Goal: Check status: Check status

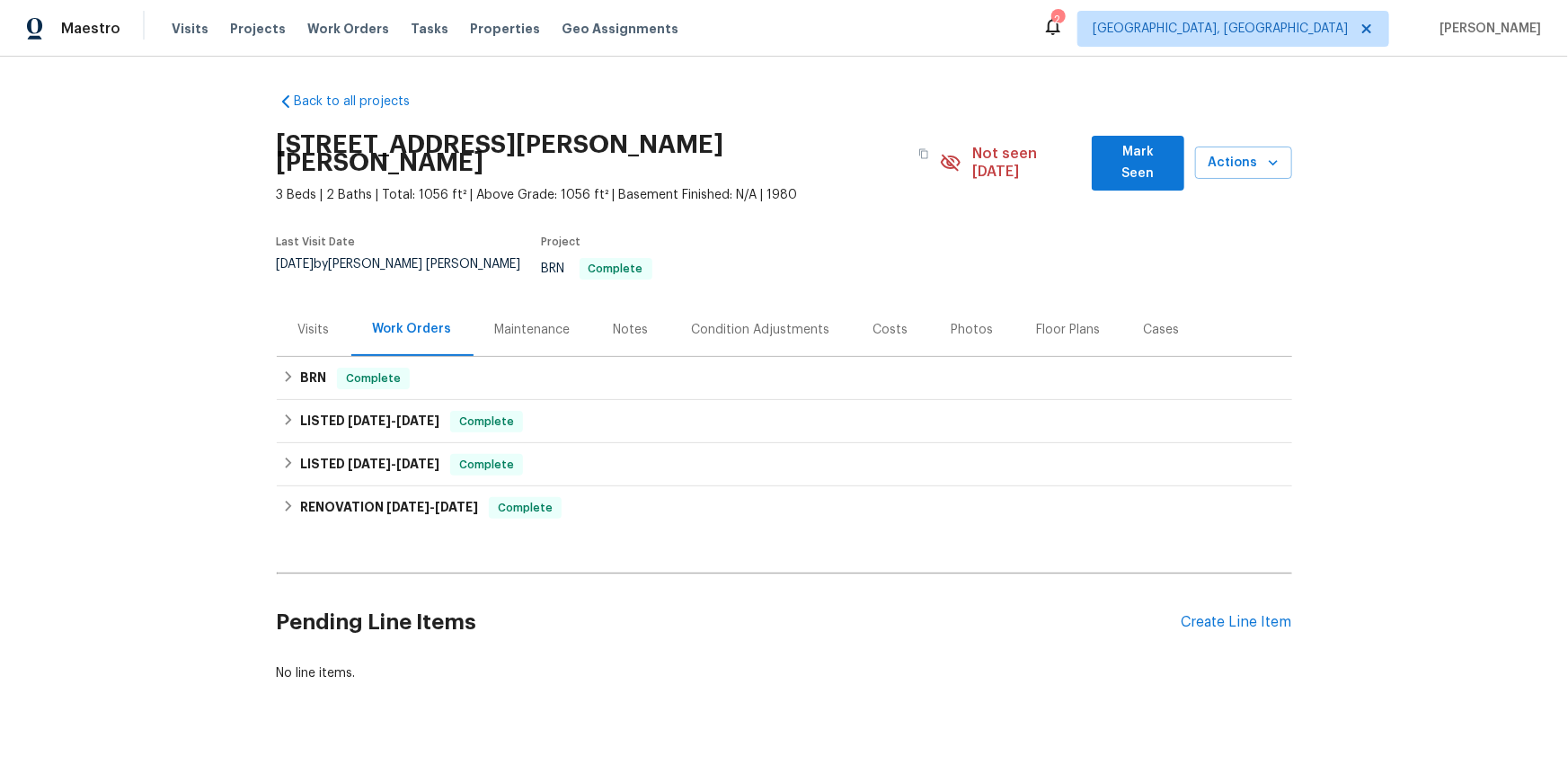
click at [316, 339] on div "Visits" at bounding box center [314, 330] width 32 height 18
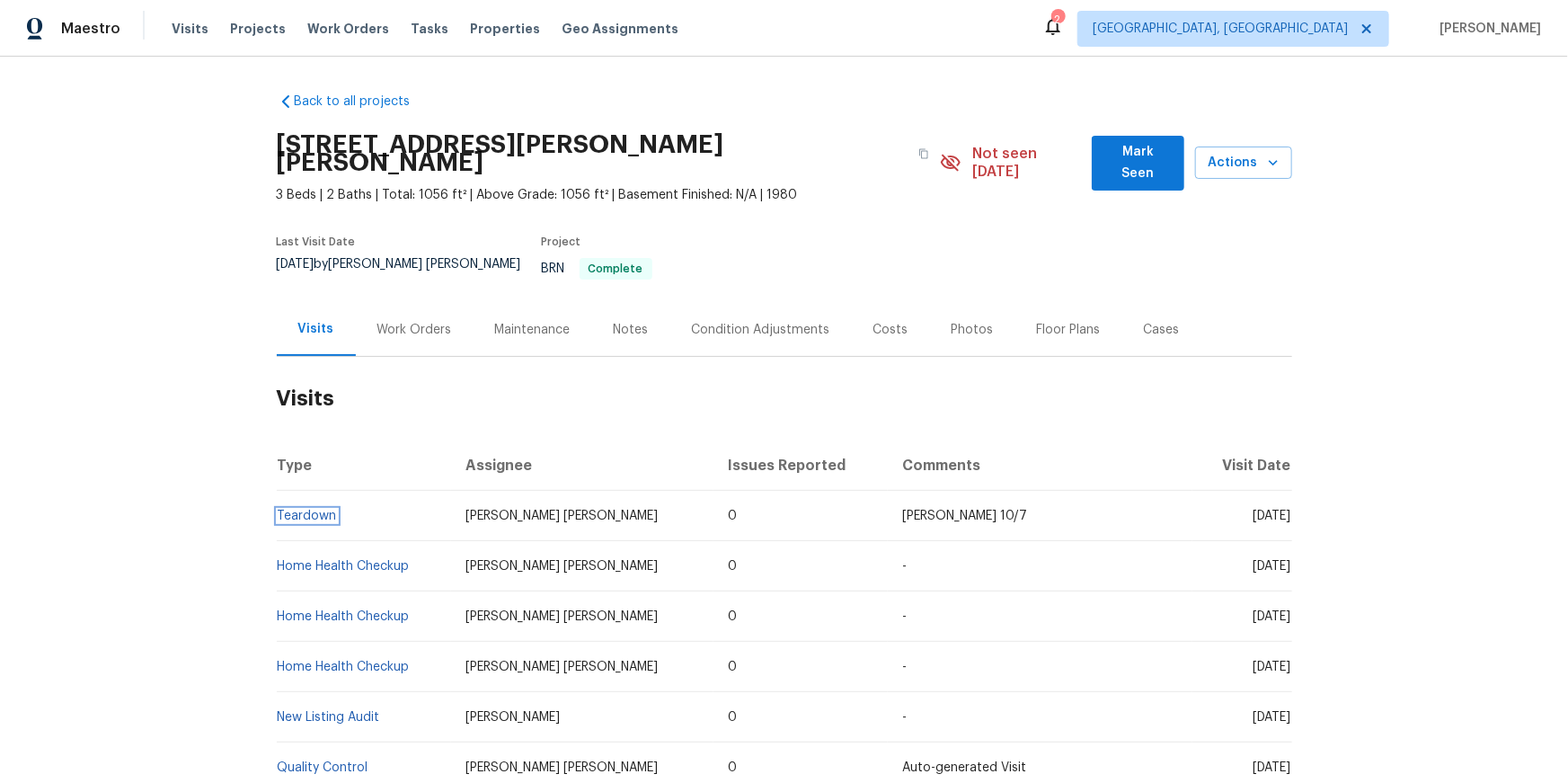
click at [290, 523] on link "Teardown" at bounding box center [307, 516] width 60 height 13
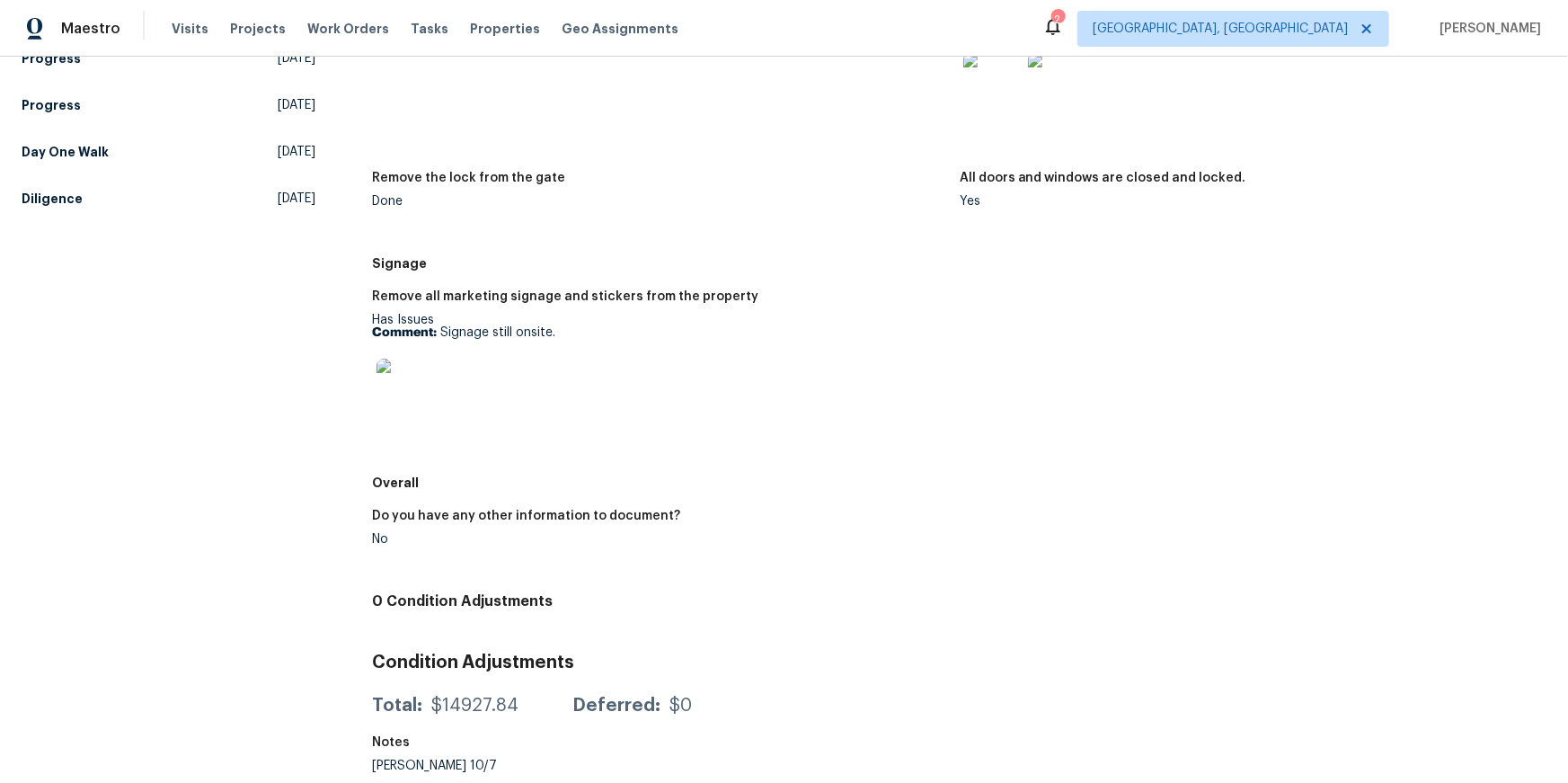
scroll to position [674, 0]
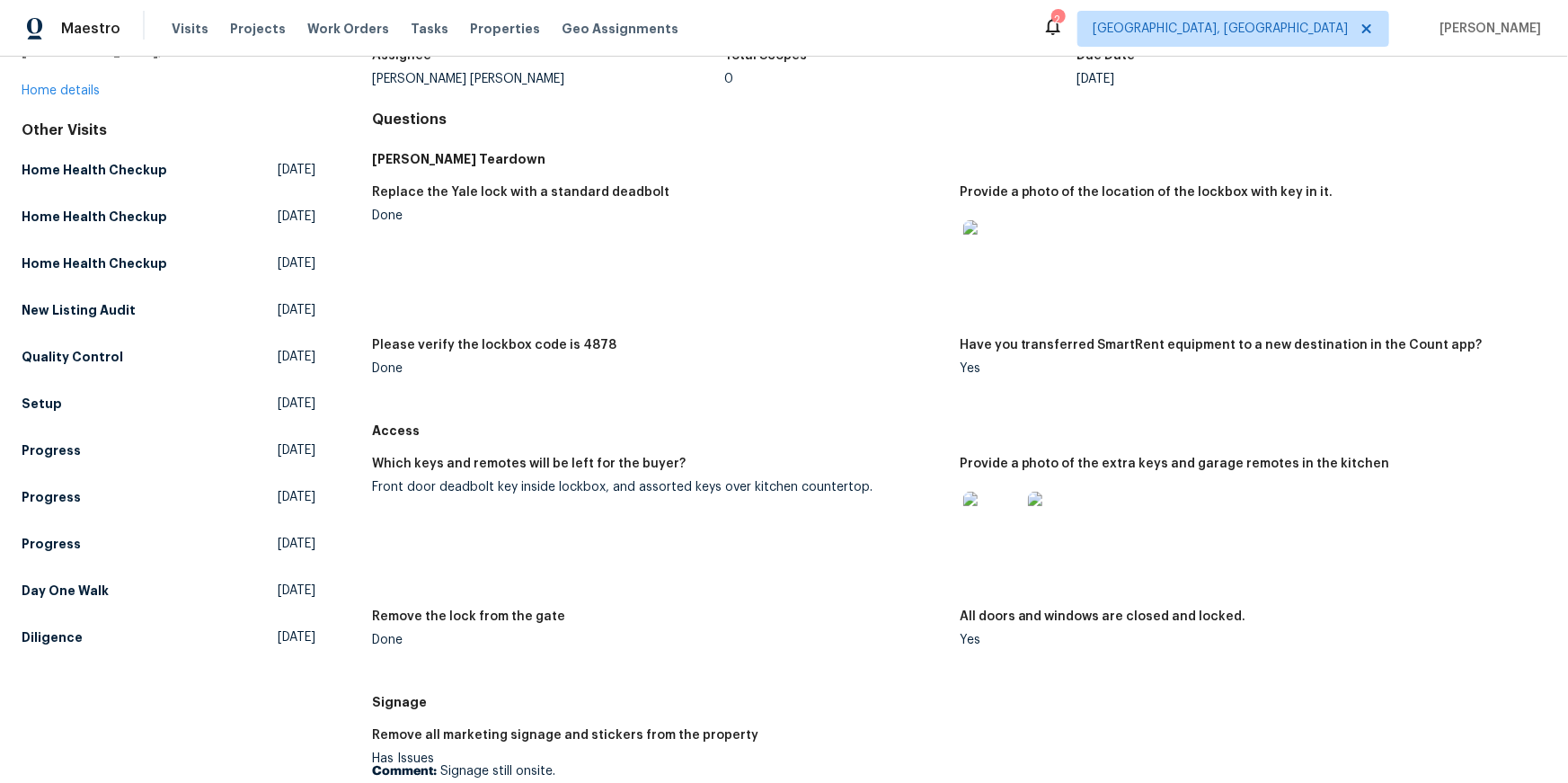
click at [984, 550] on img at bounding box center [992, 521] width 58 height 58
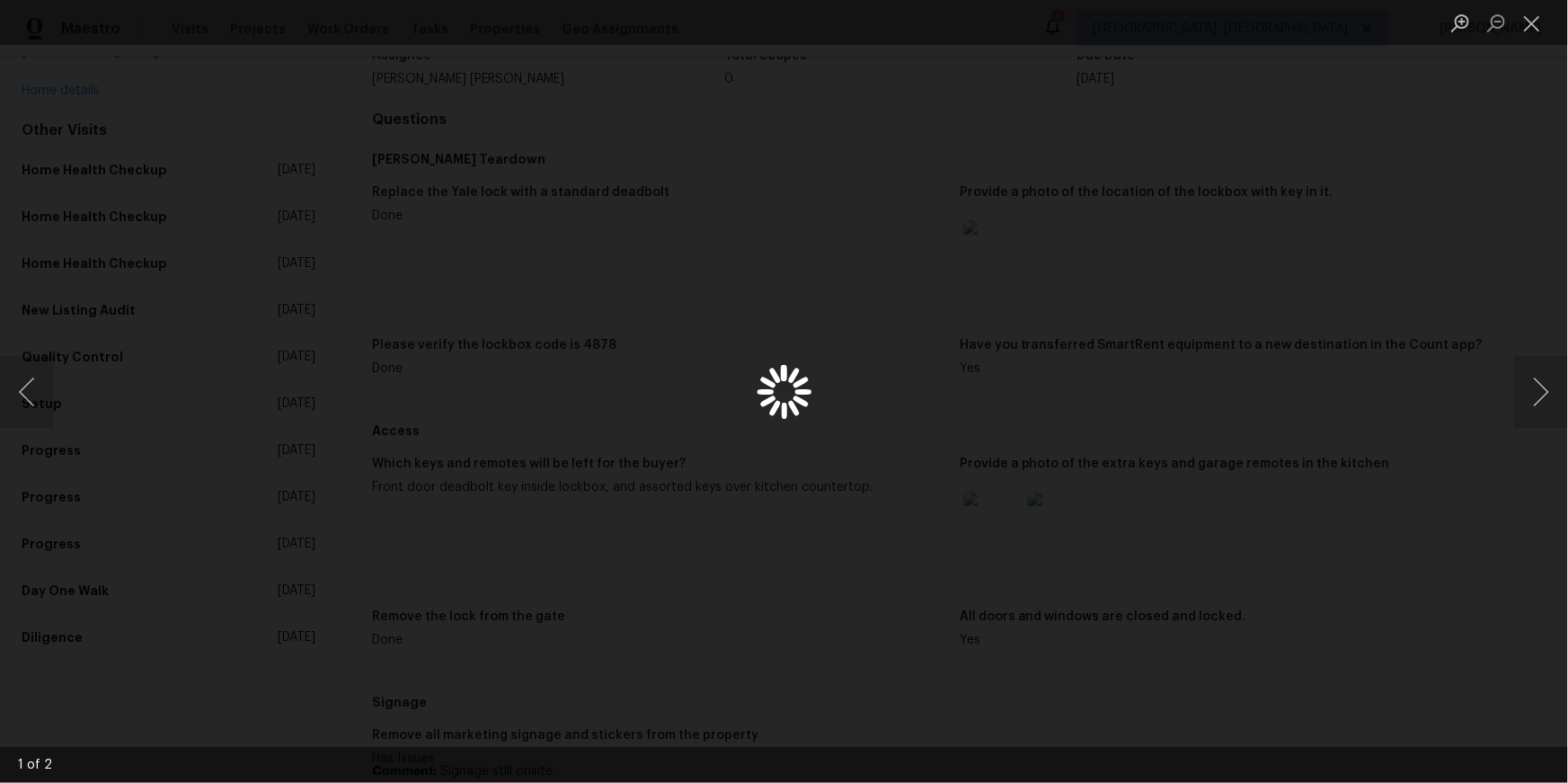
scroll to position [135, 0]
click at [1541, 386] on button "Next image" at bounding box center [1542, 392] width 54 height 72
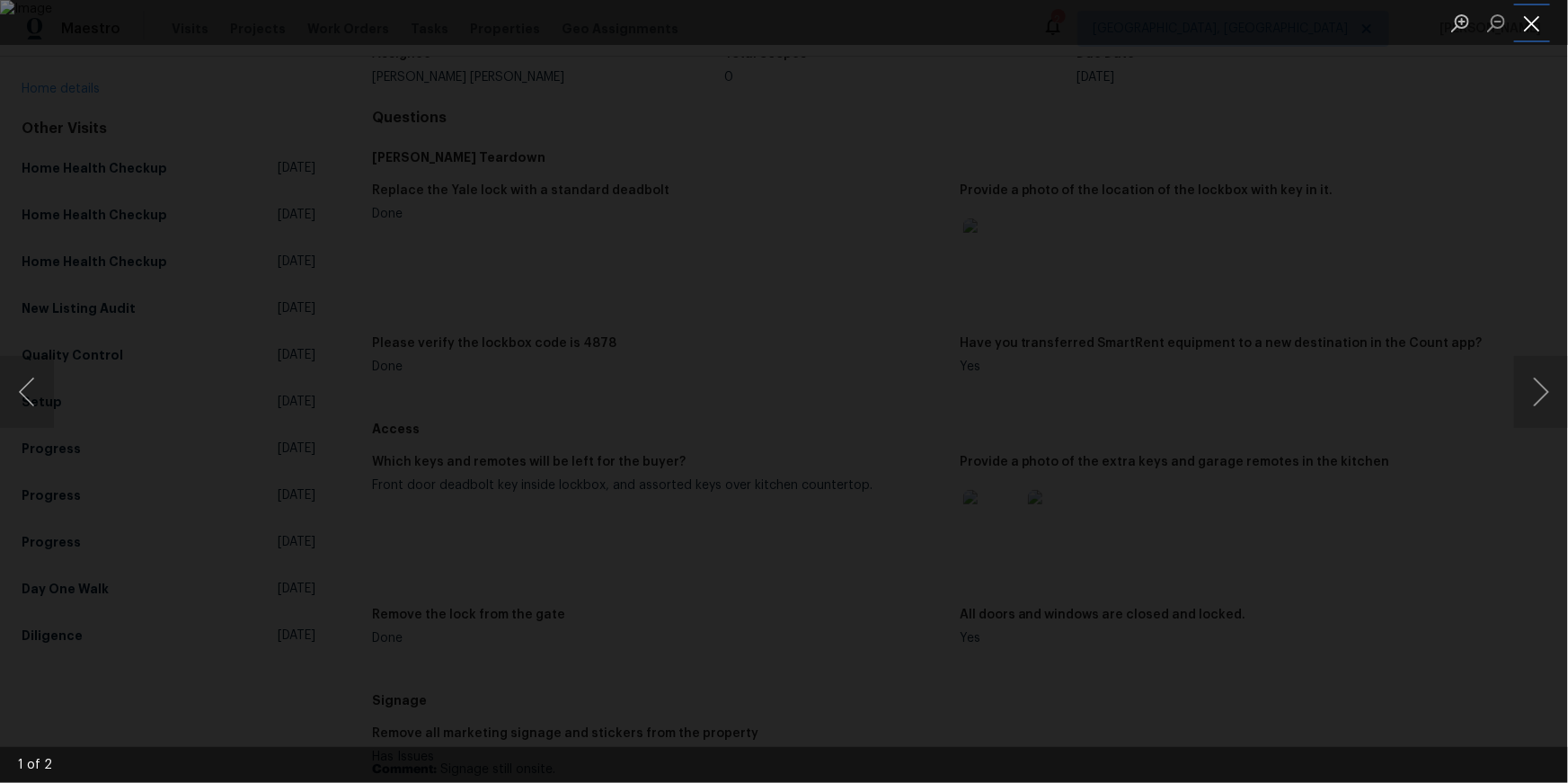
click at [1536, 20] on button "Close lightbox" at bounding box center [1533, 23] width 36 height 32
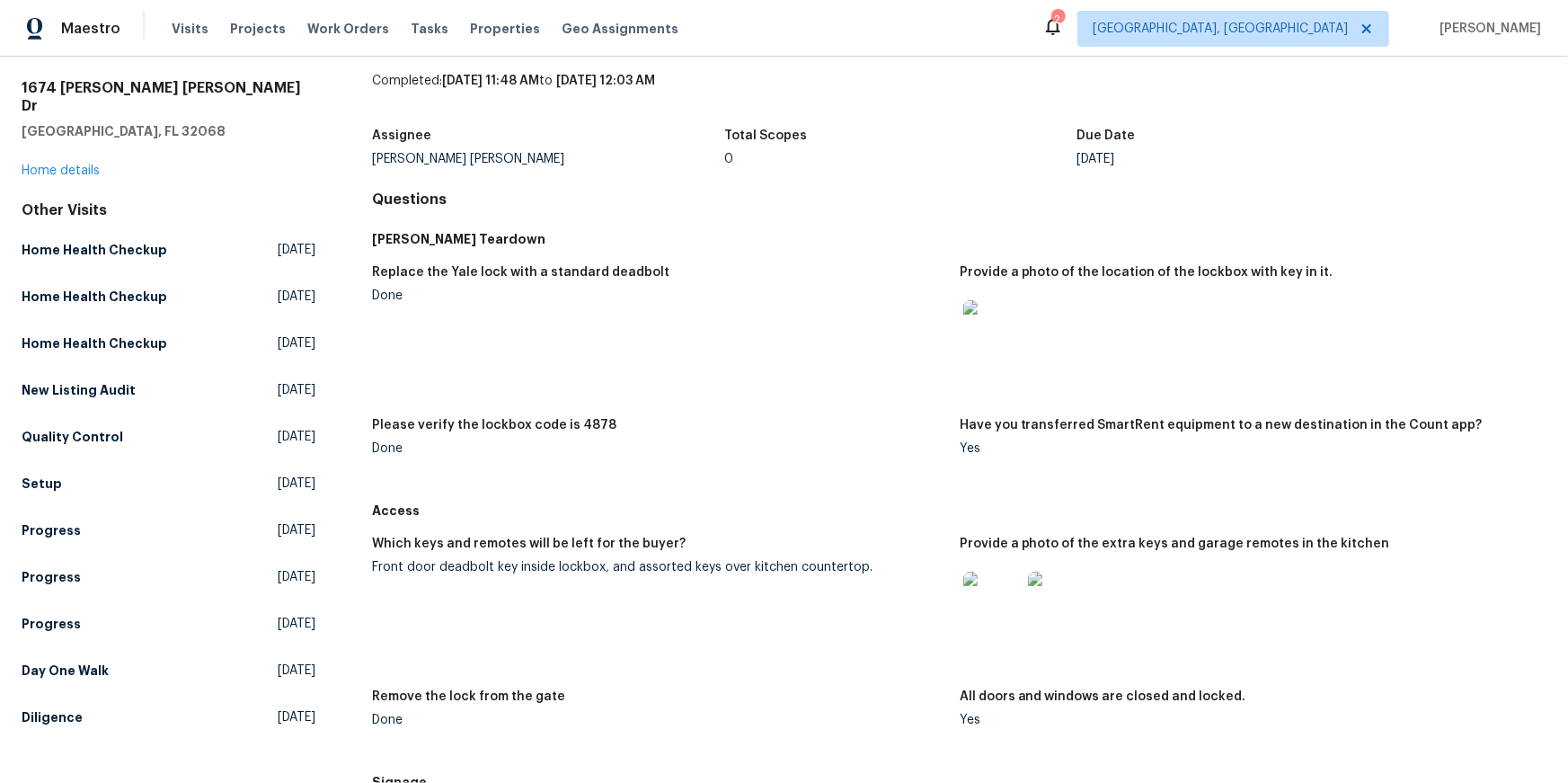
scroll to position [0, 0]
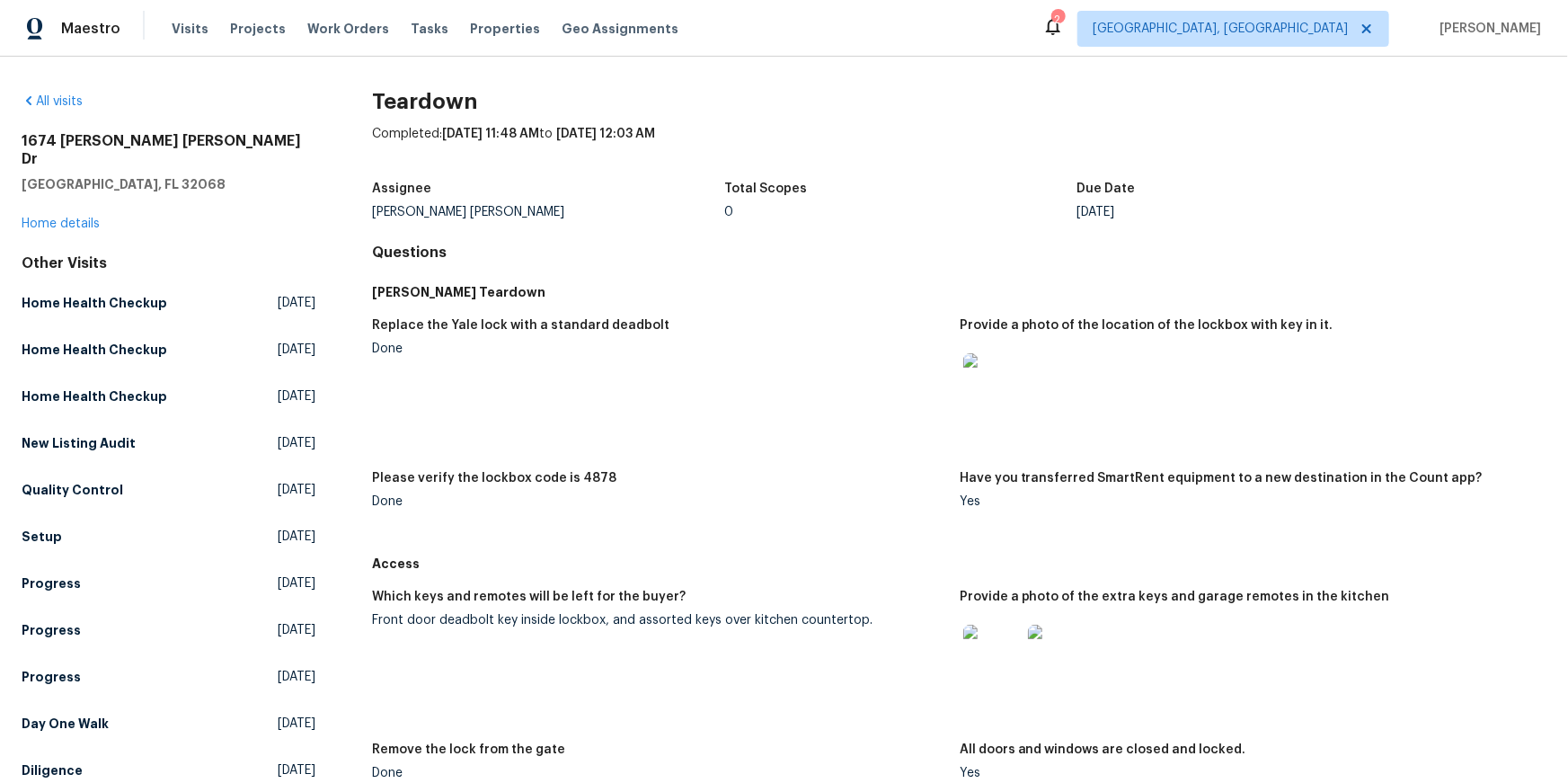
click at [1019, 410] on img at bounding box center [992, 382] width 58 height 58
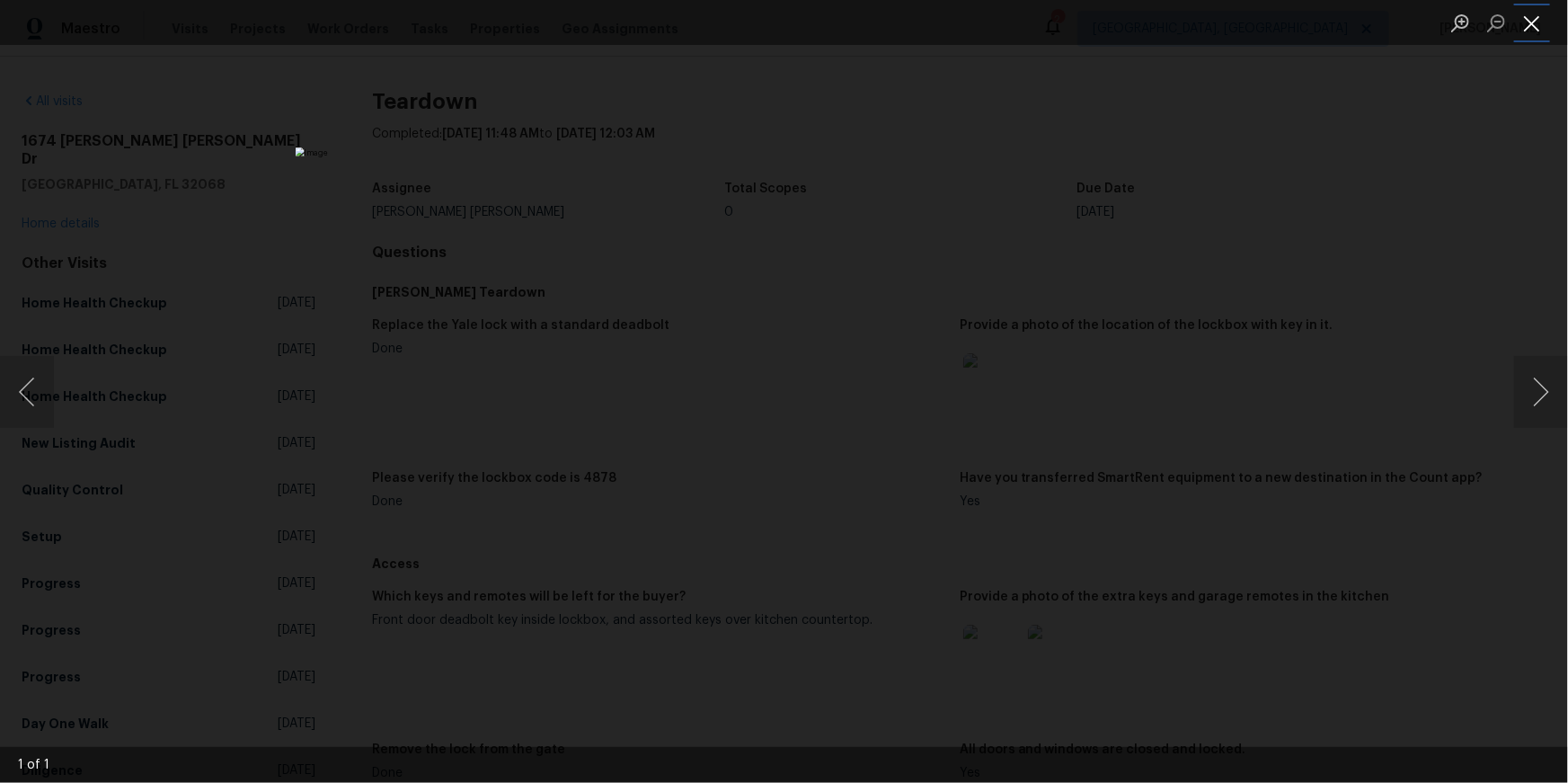
click at [1529, 23] on button "Close lightbox" at bounding box center [1533, 23] width 36 height 32
